Goal: Check status: Check status

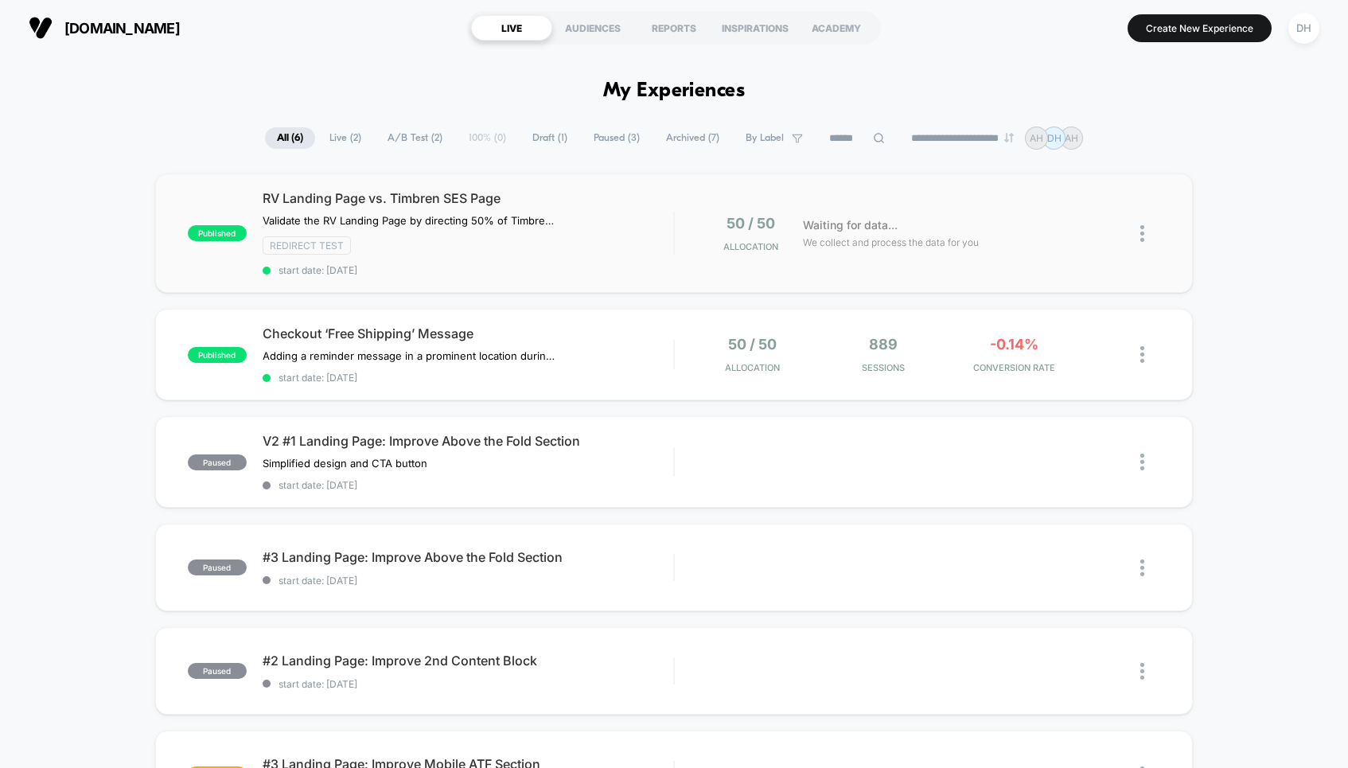
click at [606, 196] on span "RV Landing Page vs. Timbren SES Page" at bounding box center [468, 198] width 410 height 16
